Goal: Task Accomplishment & Management: Manage account settings

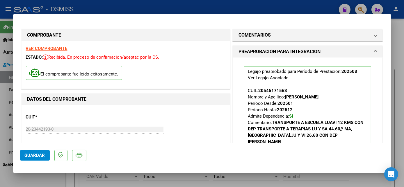
scroll to position [122, 0]
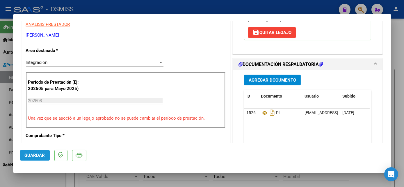
click at [30, 156] on span "Guardar" at bounding box center [35, 155] width 20 height 5
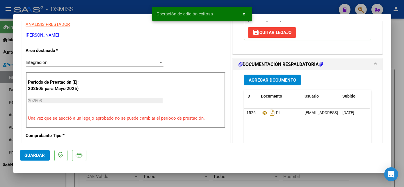
click at [51, 187] on div at bounding box center [202, 93] width 404 height 187
type input "$ 0,00"
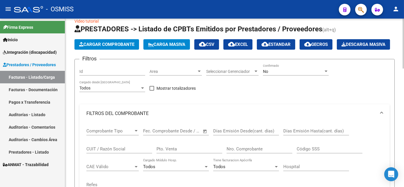
scroll to position [0, 0]
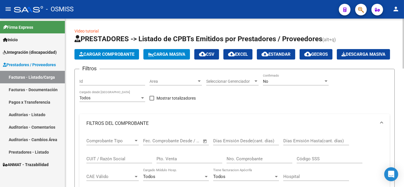
click at [283, 84] on div "No" at bounding box center [293, 81] width 60 height 5
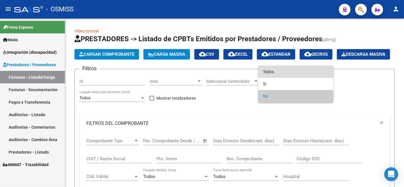
click at [271, 71] on span "Todos" at bounding box center [296, 72] width 66 height 12
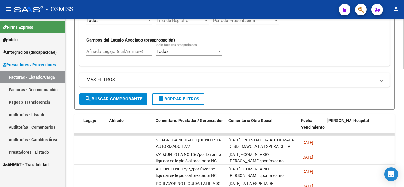
scroll to position [260, 0]
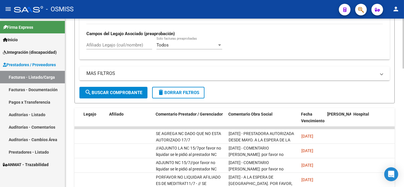
click at [404, 139] on html "menu - OSMISS person Firma Express Inicio Instructivos Contacto OS Integración …" at bounding box center [202, 93] width 404 height 187
click at [113, 99] on button "search Buscar Comprobante" at bounding box center [113, 93] width 68 height 12
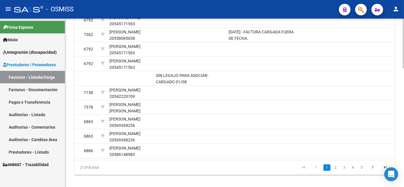
scroll to position [374, 0]
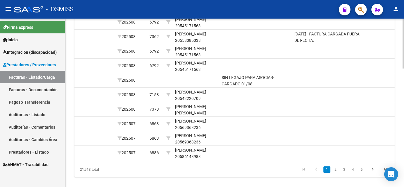
scroll to position [401, 0]
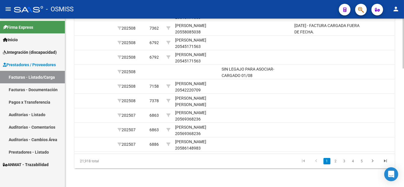
click at [404, 153] on html "menu - OSMISS person Firma Express Inicio Instructivos Contacto OS Integración …" at bounding box center [202, 93] width 404 height 187
click at [336, 161] on link "2" at bounding box center [335, 161] width 7 height 6
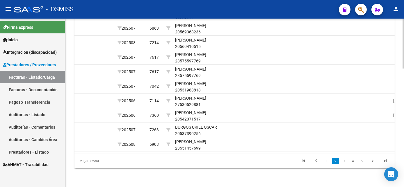
drag, startPoint x: 402, startPoint y: 147, endPoint x: 398, endPoint y: 123, distance: 23.9
click at [402, 146] on div at bounding box center [402, 162] width 1 height 50
click at [343, 165] on link "3" at bounding box center [344, 161] width 7 height 6
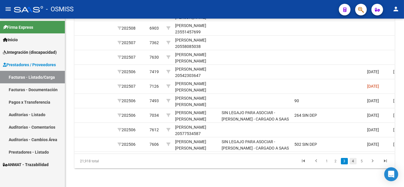
click at [351, 165] on link "4" at bounding box center [352, 161] width 7 height 6
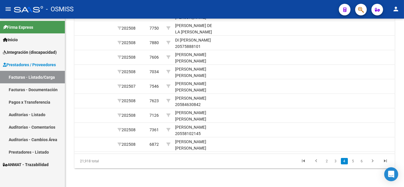
click at [351, 165] on link "5" at bounding box center [352, 161] width 7 height 6
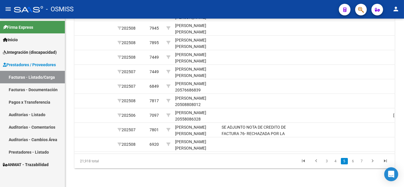
click at [351, 165] on link "6" at bounding box center [352, 161] width 7 height 6
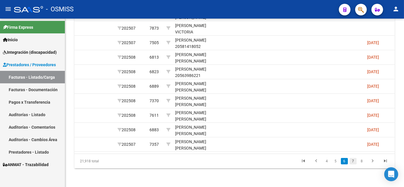
click at [354, 165] on link "7" at bounding box center [352, 161] width 7 height 6
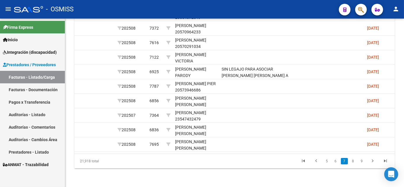
click at [354, 165] on link "8" at bounding box center [352, 161] width 7 height 6
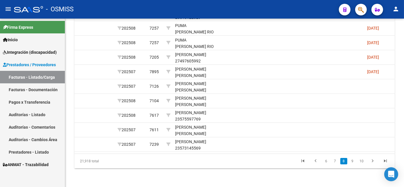
click at [354, 165] on link "9" at bounding box center [352, 161] width 7 height 6
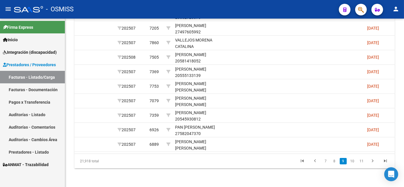
click at [354, 165] on link "10" at bounding box center [352, 161] width 8 height 6
click at [352, 165] on link "11" at bounding box center [352, 161] width 8 height 6
